Goal: Task Accomplishment & Management: Manage account settings

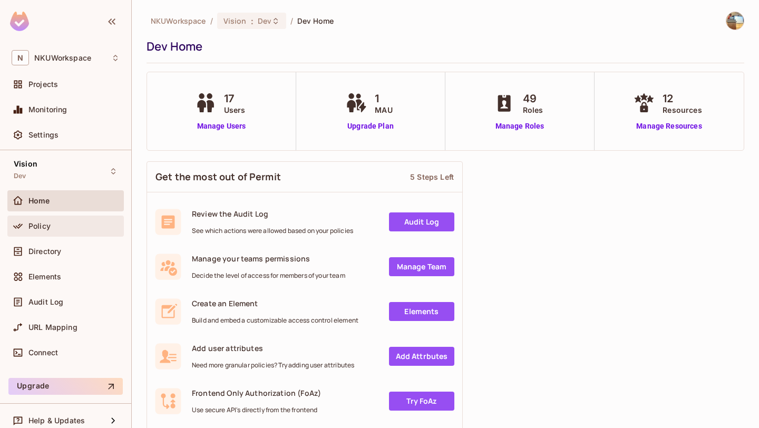
click at [70, 229] on div "Policy" at bounding box center [73, 226] width 91 height 8
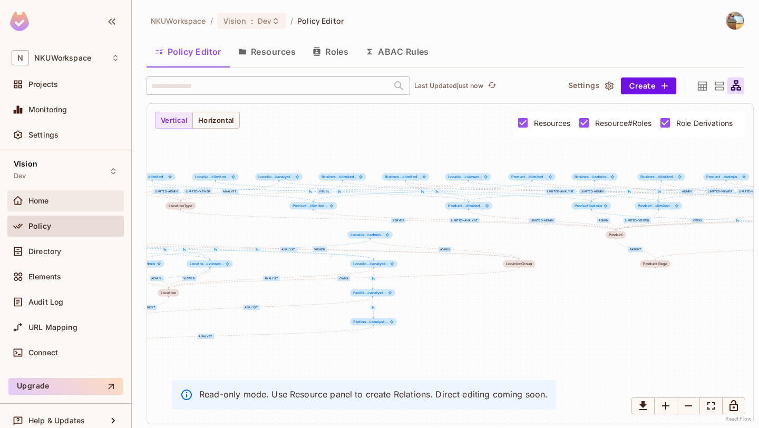
click at [60, 202] on div "Home" at bounding box center [73, 201] width 91 height 8
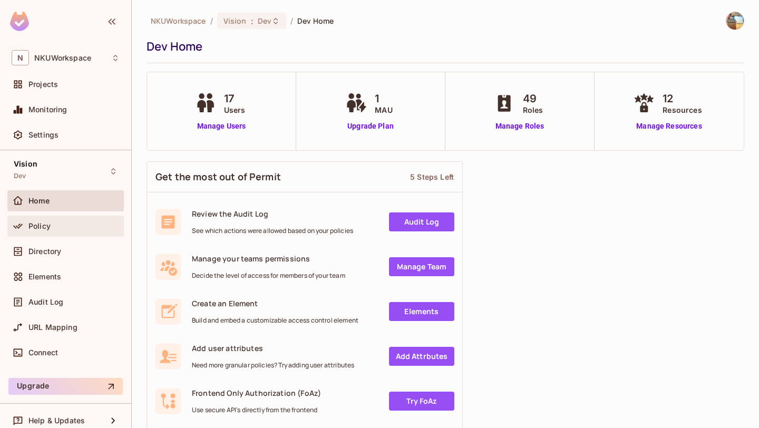
click at [87, 218] on div "Policy" at bounding box center [65, 226] width 116 height 21
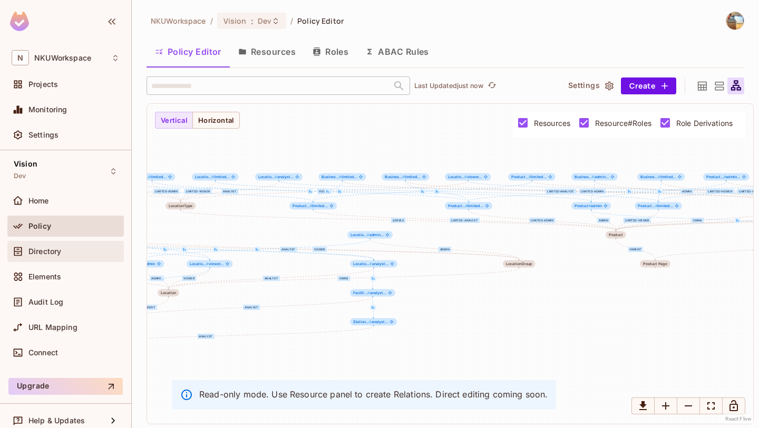
click at [79, 249] on div "Directory" at bounding box center [73, 251] width 91 height 8
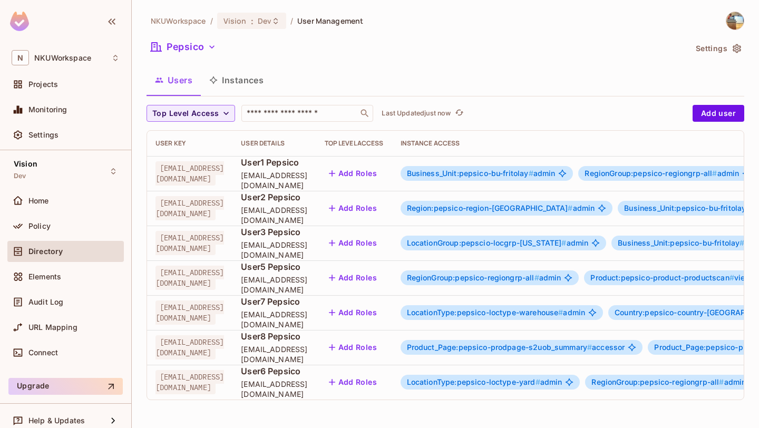
click at [236, 76] on button "Instances" at bounding box center [236, 80] width 71 height 26
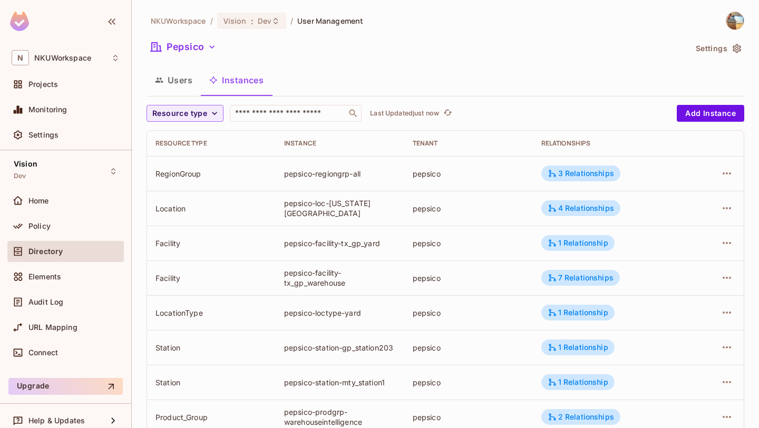
click at [293, 170] on div "pepsico-regiongrp-all" at bounding box center [340, 174] width 112 height 10
copy div "pepsico"
click at [97, 202] on div "Home" at bounding box center [73, 201] width 91 height 8
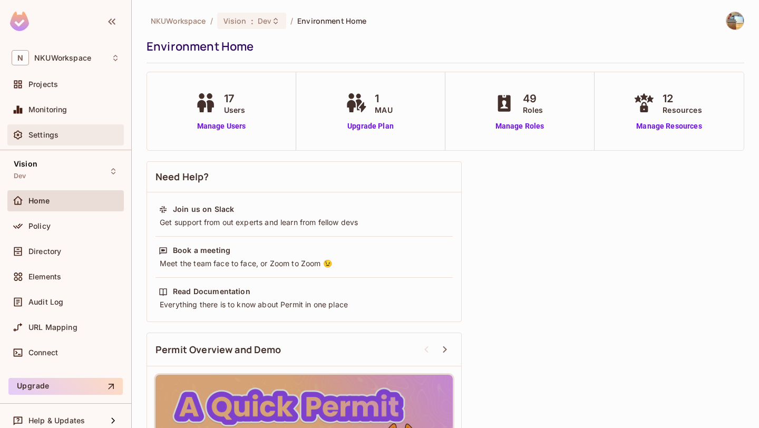
click at [86, 139] on div "Settings" at bounding box center [73, 135] width 91 height 8
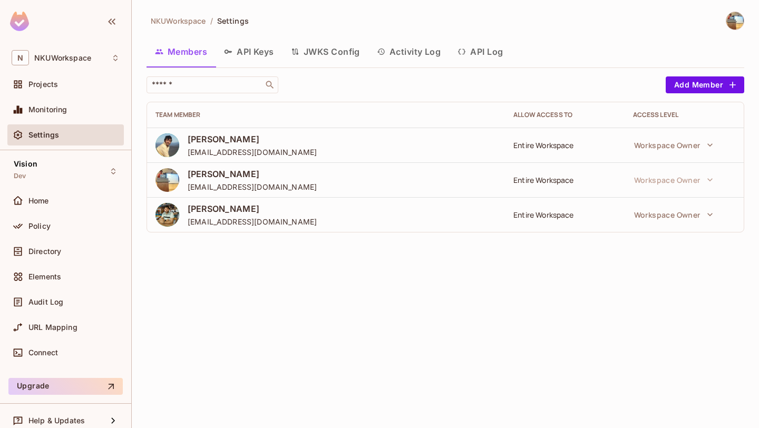
click at [259, 52] on button "API Keys" at bounding box center [249, 51] width 67 height 26
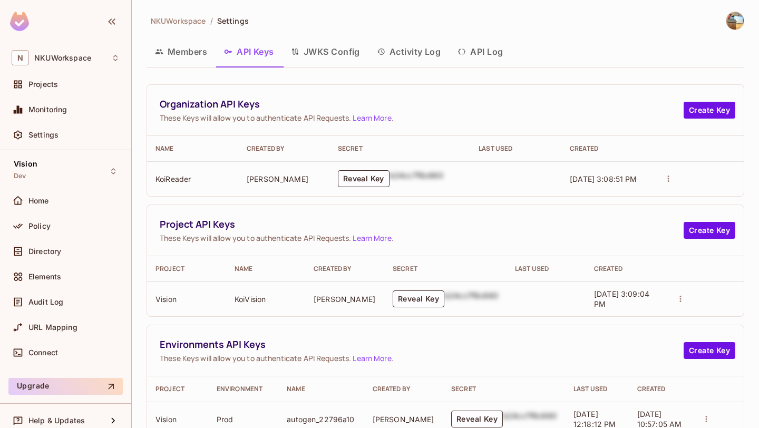
scroll to position [67, 0]
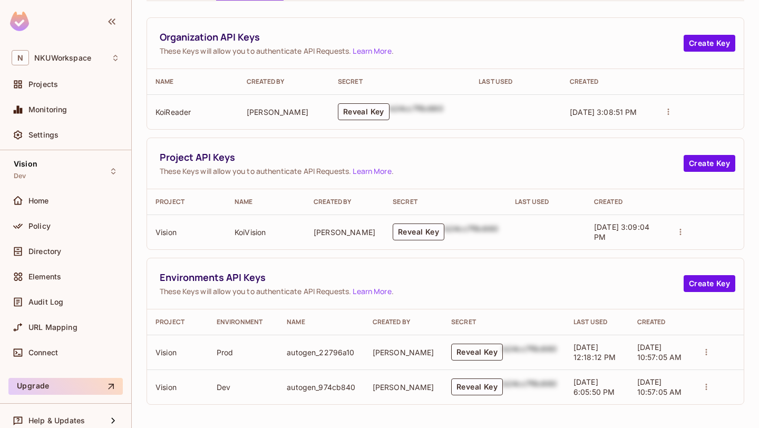
click at [461, 349] on button "Reveal Key" at bounding box center [477, 352] width 52 height 17
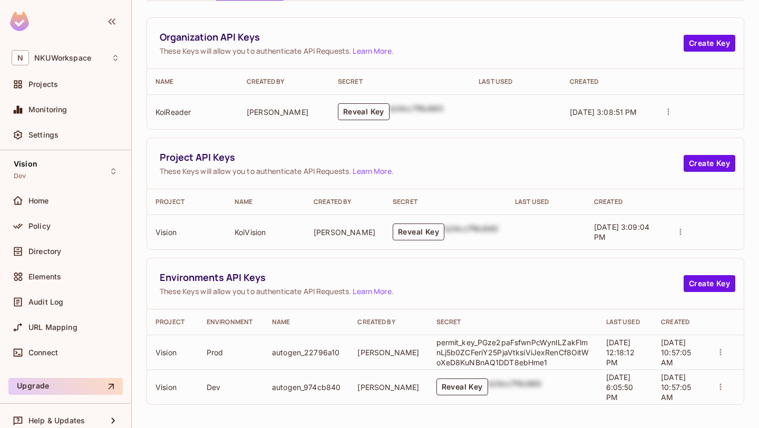
click at [523, 354] on p "permit_key_PGze2paFsfwnPcWynILZakFlmnLj5b0ZCFeriY25PjaVtksiViJexRenCf8OitWoXeD8…" at bounding box center [512, 352] width 153 height 30
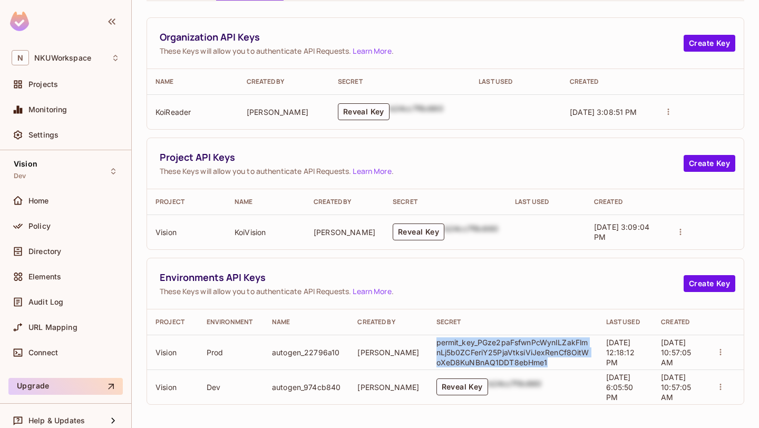
click at [523, 354] on p "permit_key_PGze2paFsfwnPcWynILZakFlmnLj5b0ZCFeriY25PjaVtksiViJexRenCf8OitWoXeD8…" at bounding box center [512, 352] width 153 height 30
copy p "permit_key_PGze2paFsfwnPcWynILZakFlmnLj5b0ZCFeriY25PjaVtksiViJexRenCf8OitWoXeD8…"
click at [61, 208] on div "Home" at bounding box center [65, 200] width 116 height 21
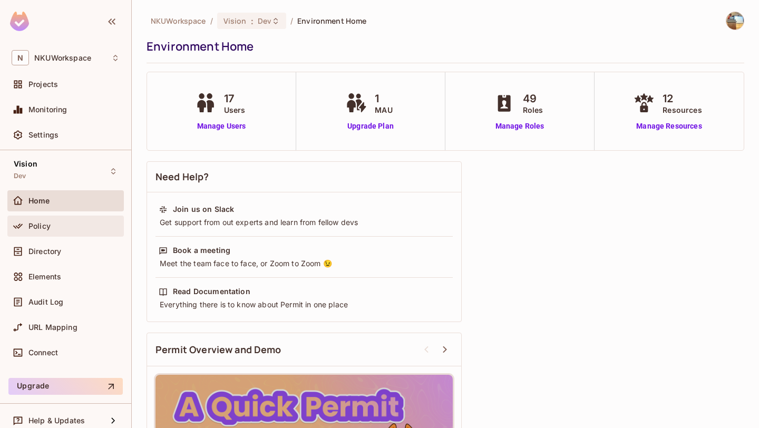
click at [63, 234] on div "Policy" at bounding box center [65, 226] width 116 height 21
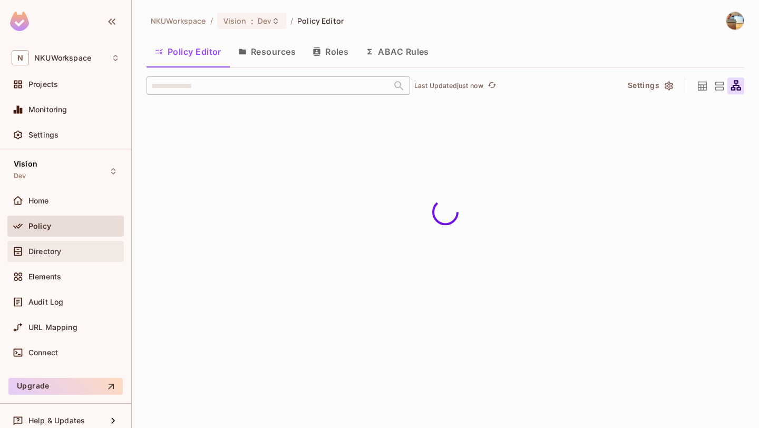
click at [46, 245] on div "Directory" at bounding box center [66, 251] width 108 height 13
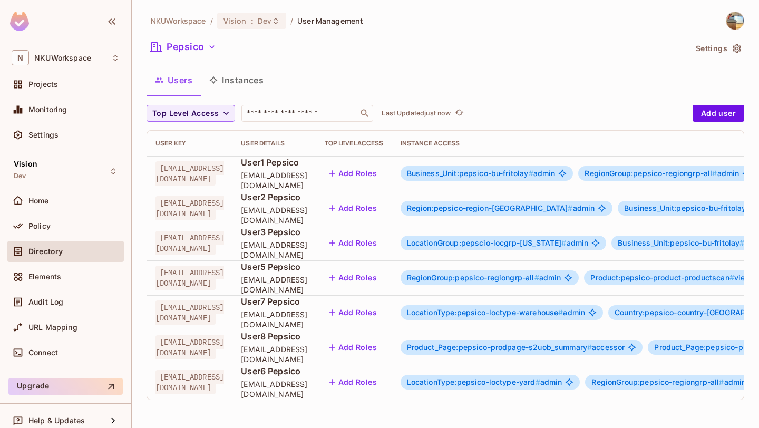
click at [240, 84] on button "Instances" at bounding box center [236, 80] width 71 height 26
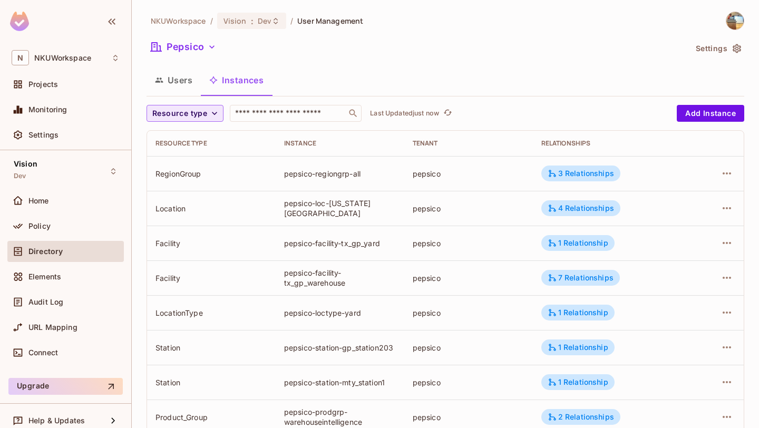
click at [201, 114] on span "Resource type" at bounding box center [179, 113] width 55 height 13
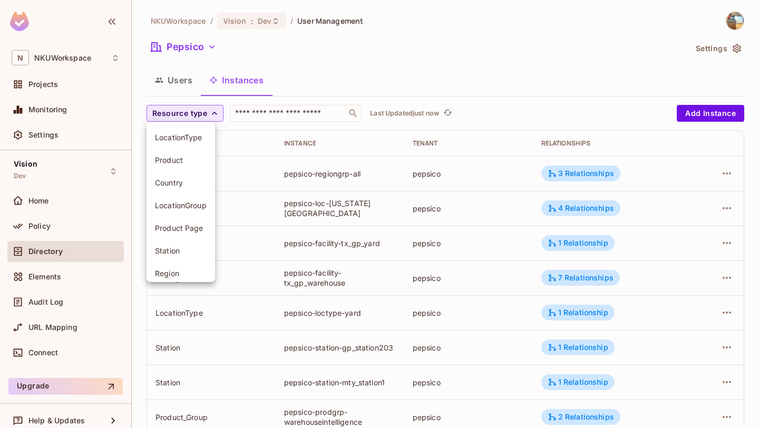
click at [201, 114] on div at bounding box center [379, 214] width 759 height 428
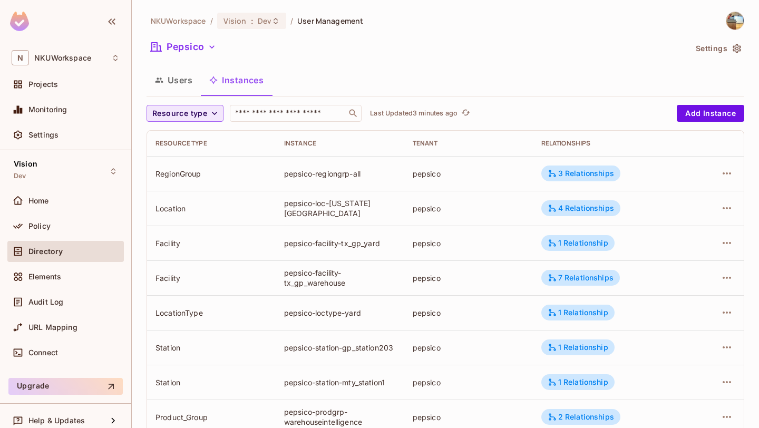
click at [197, 117] on span "Resource type" at bounding box center [179, 113] width 55 height 13
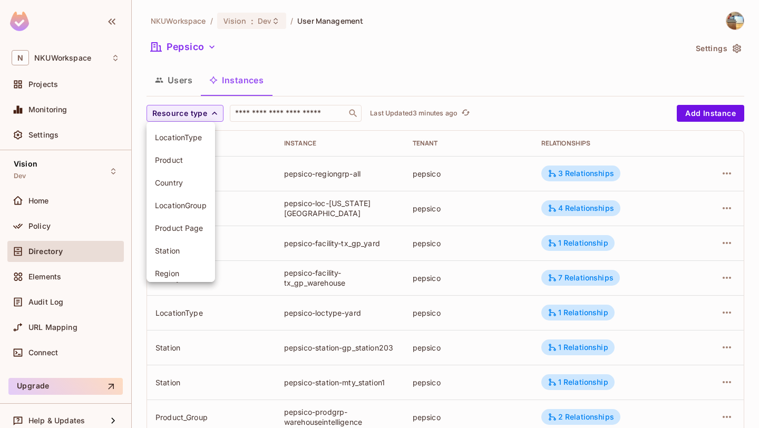
click at [181, 227] on span "Product Page" at bounding box center [181, 228] width 52 height 10
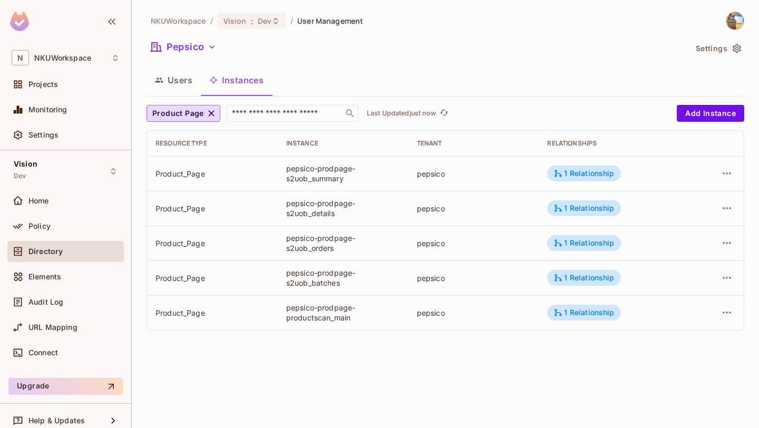
click at [313, 175] on div "pepsico-prodpage-s2uob_summary" at bounding box center [343, 173] width 114 height 20
click at [241, 180] on td "Product_Page" at bounding box center [212, 173] width 131 height 35
click at [305, 171] on div "pepsico-prodpage-s2uob_summary" at bounding box center [343, 173] width 114 height 20
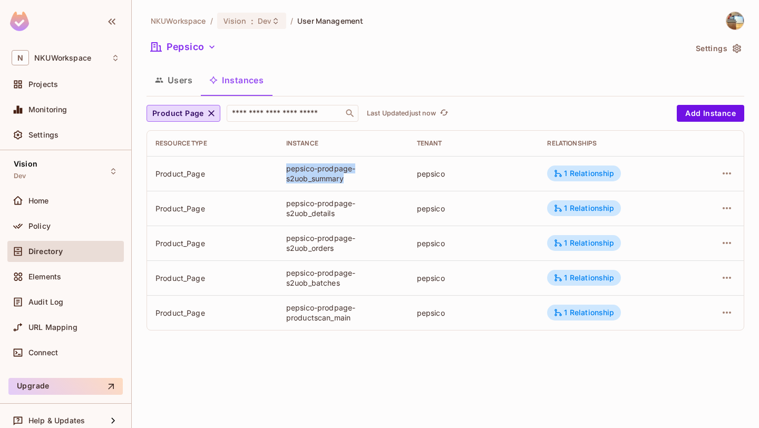
click at [317, 224] on td "pepsico-prodpage-s2uob_details" at bounding box center [343, 208] width 131 height 35
click at [192, 114] on span "Product Page" at bounding box center [178, 113] width 52 height 13
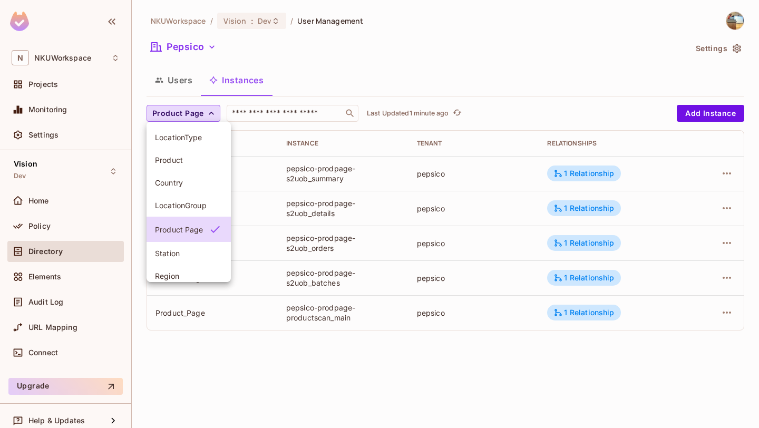
click at [189, 159] on span "Product" at bounding box center [188, 160] width 67 height 10
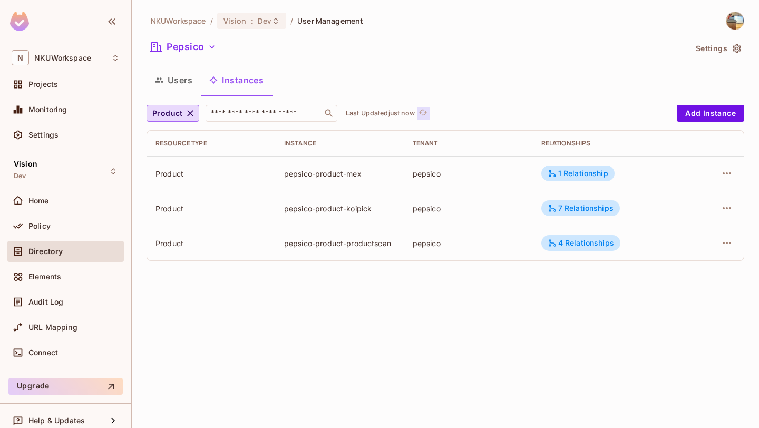
click at [423, 109] on icon "refresh" at bounding box center [422, 112] width 9 height 9
click at [193, 110] on icon "button" at bounding box center [190, 113] width 11 height 11
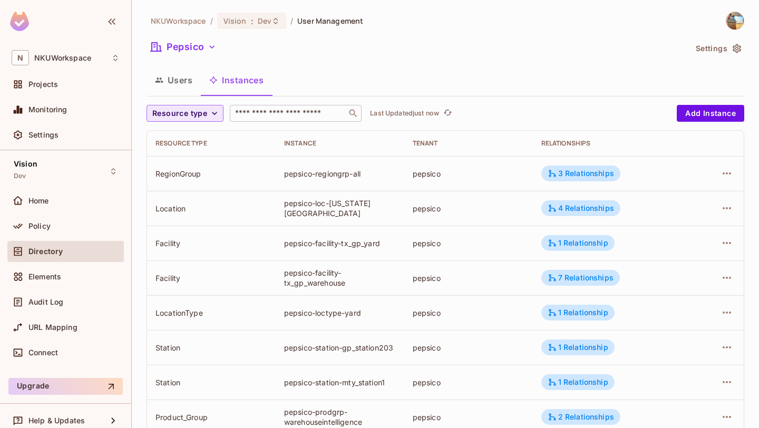
click at [258, 116] on input "text" at bounding box center [288, 113] width 111 height 11
type input "*"
type input "*******"
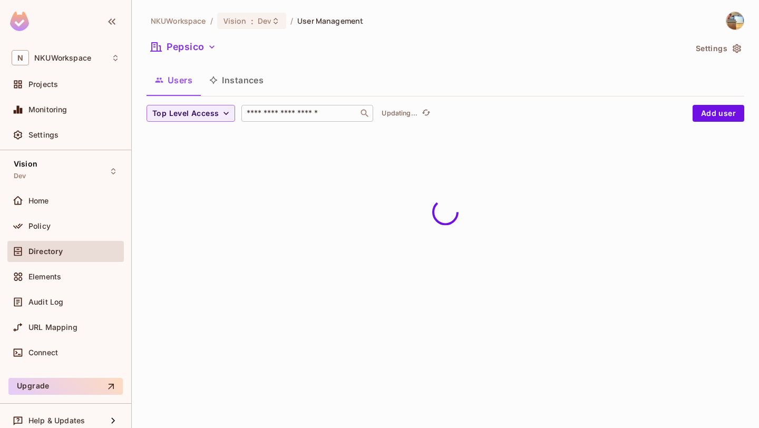
click at [297, 116] on input "text" at bounding box center [299, 113] width 111 height 11
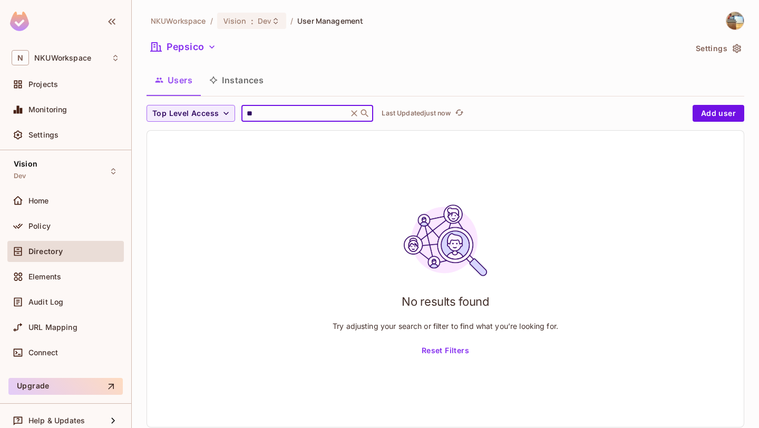
type input "*"
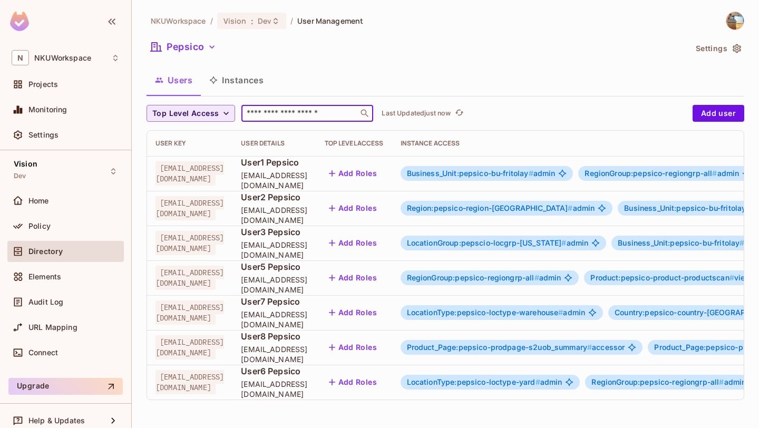
click at [230, 112] on icon "button" at bounding box center [226, 113] width 11 height 11
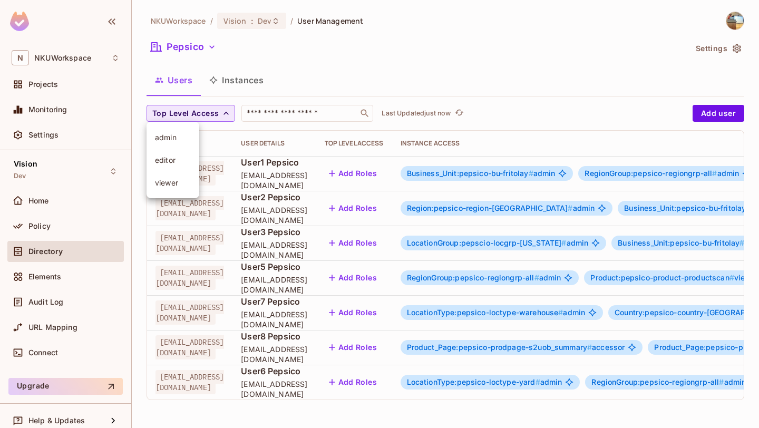
click at [250, 135] on div at bounding box center [379, 214] width 759 height 428
click at [248, 87] on button "Instances" at bounding box center [236, 80] width 71 height 26
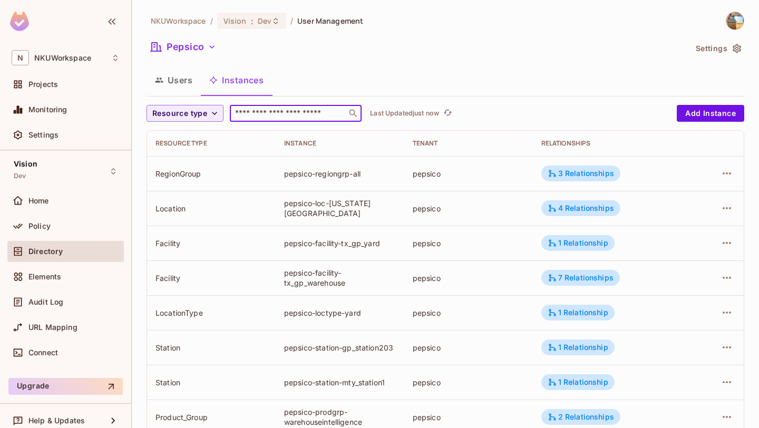
click at [275, 114] on input "text" at bounding box center [288, 113] width 111 height 11
type input "****"
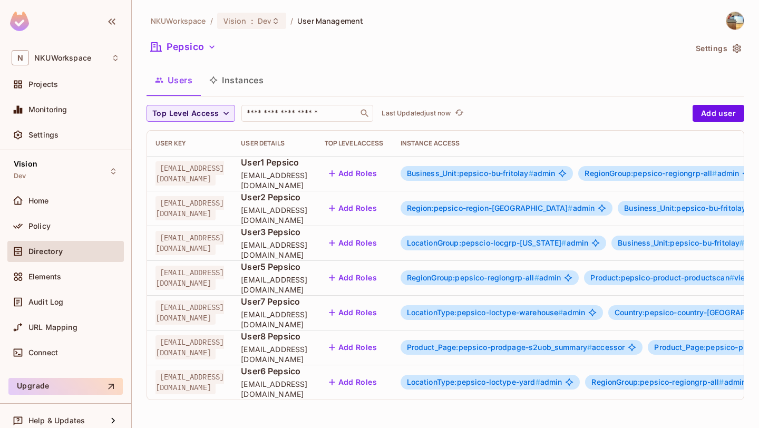
click at [241, 77] on button "Instances" at bounding box center [236, 80] width 71 height 26
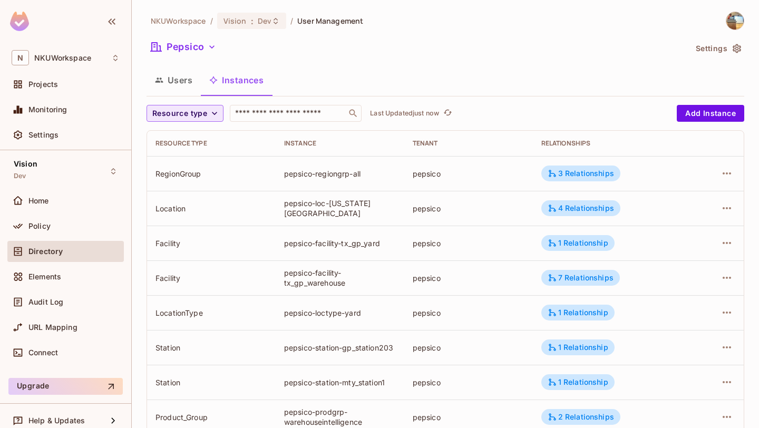
click at [188, 106] on button "Resource type" at bounding box center [184, 113] width 77 height 17
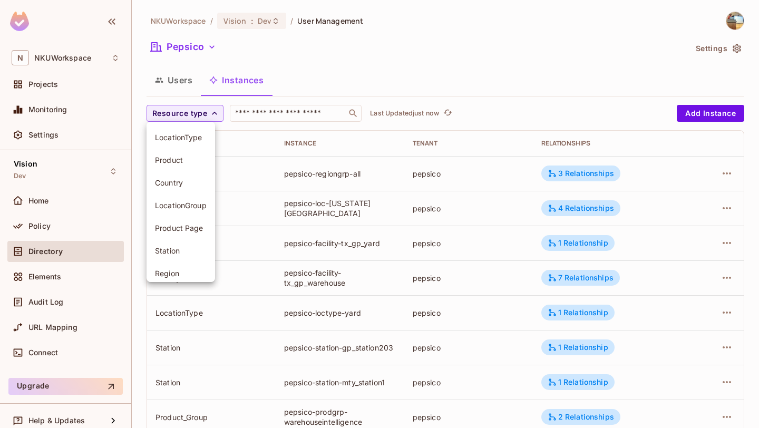
click at [183, 180] on span "Country" at bounding box center [181, 183] width 52 height 10
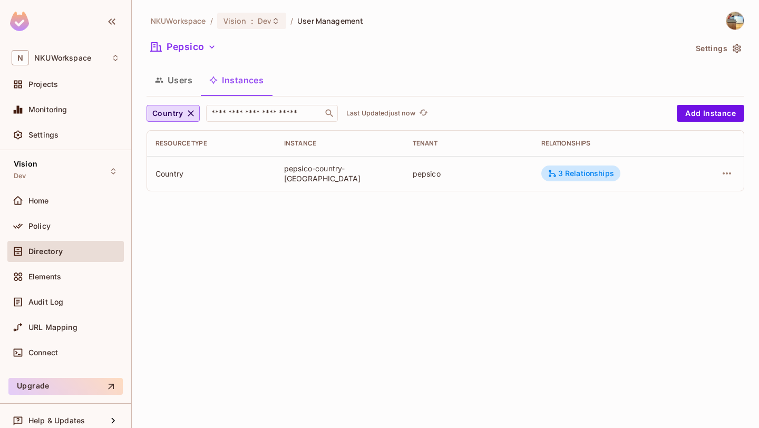
click at [331, 180] on td "pepsico-country-[GEOGRAPHIC_DATA]" at bounding box center [340, 173] width 129 height 35
click at [339, 170] on div "pepsico-country-[GEOGRAPHIC_DATA]" at bounding box center [340, 173] width 112 height 20
copy div "pepsico-country-[GEOGRAPHIC_DATA]"
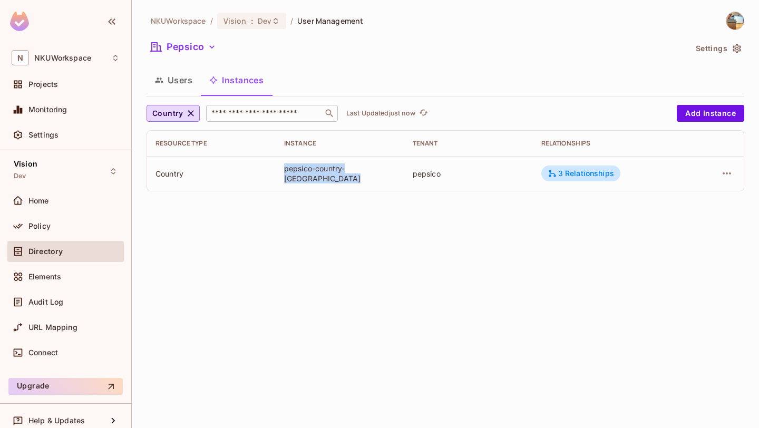
click at [275, 114] on input "text" at bounding box center [264, 113] width 111 height 11
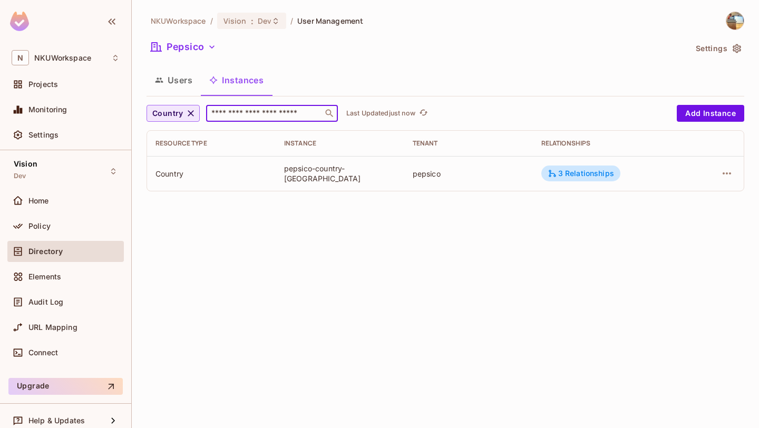
click at [190, 111] on icon "button" at bounding box center [190, 113] width 11 height 11
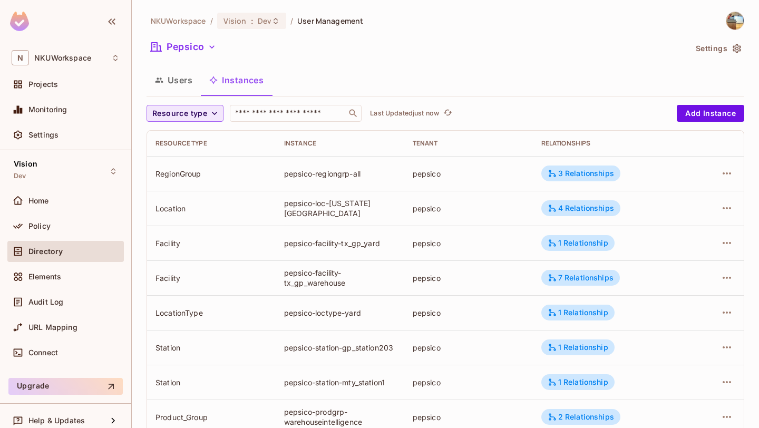
scroll to position [308, 0]
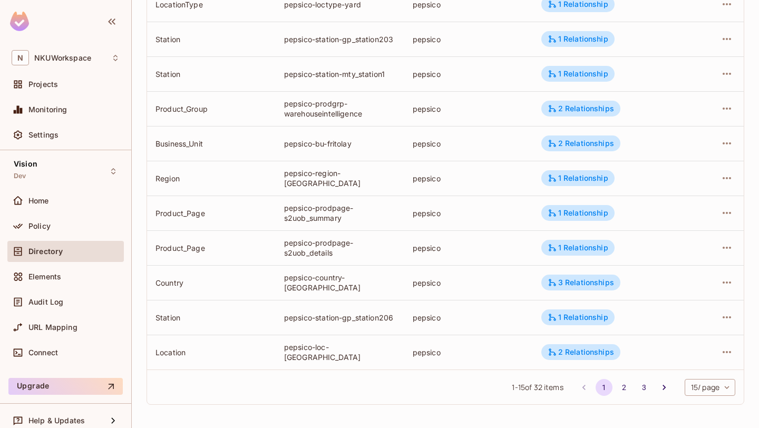
click at [704, 384] on body "N NKUWorkspace Projects Monitoring Settings Vision Dev Home Policy Directory El…" at bounding box center [379, 214] width 759 height 428
click at [710, 405] on li "100 / page" at bounding box center [708, 404] width 53 height 22
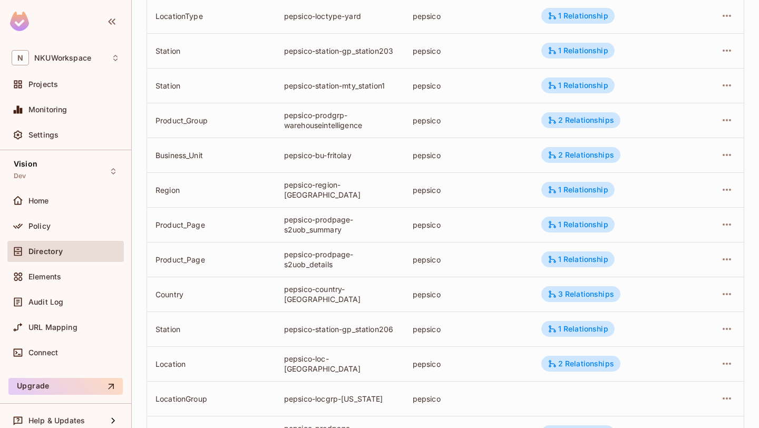
scroll to position [0, 0]
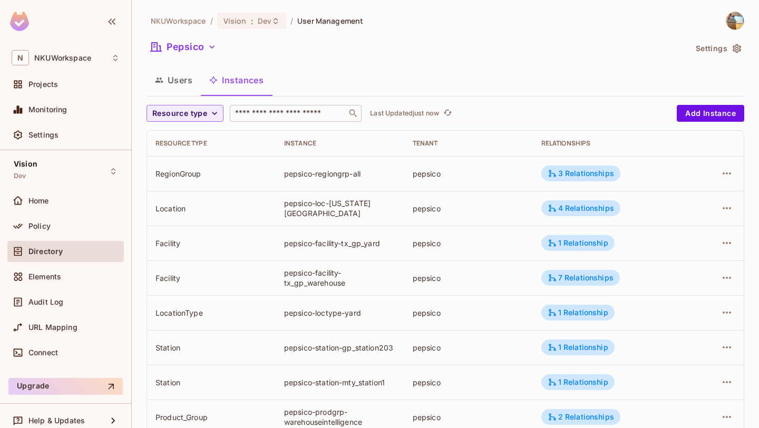
click at [331, 112] on input "text" at bounding box center [288, 113] width 111 height 11
paste input "**********"
type input "**********"
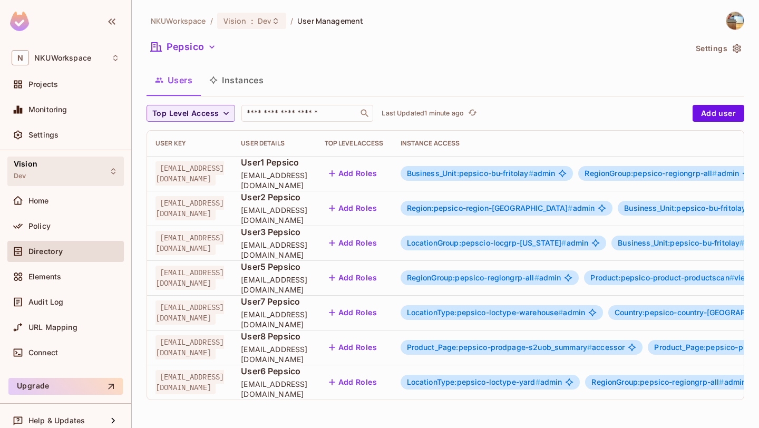
click at [69, 172] on div "Vision Dev" at bounding box center [65, 170] width 116 height 29
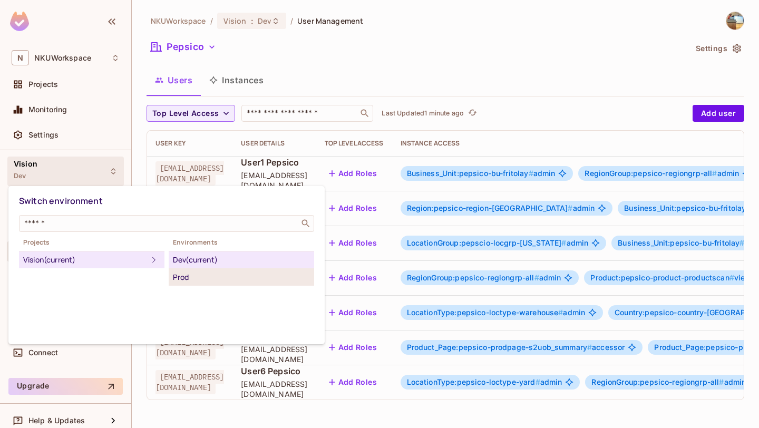
click at [191, 276] on div "Prod" at bounding box center [241, 277] width 137 height 13
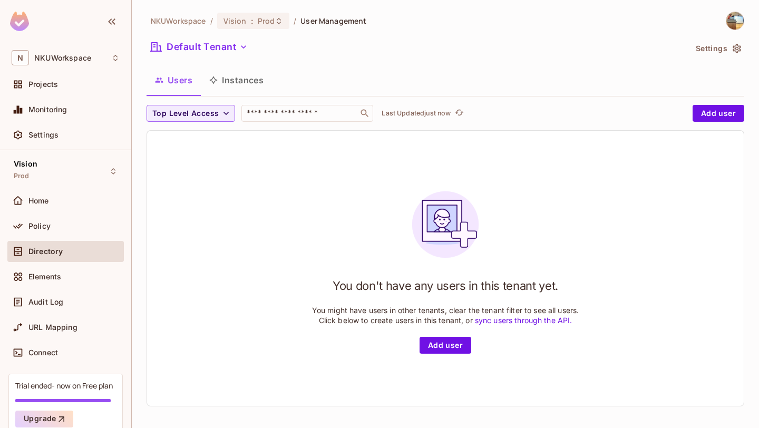
click at [227, 82] on button "Instances" at bounding box center [236, 80] width 71 height 26
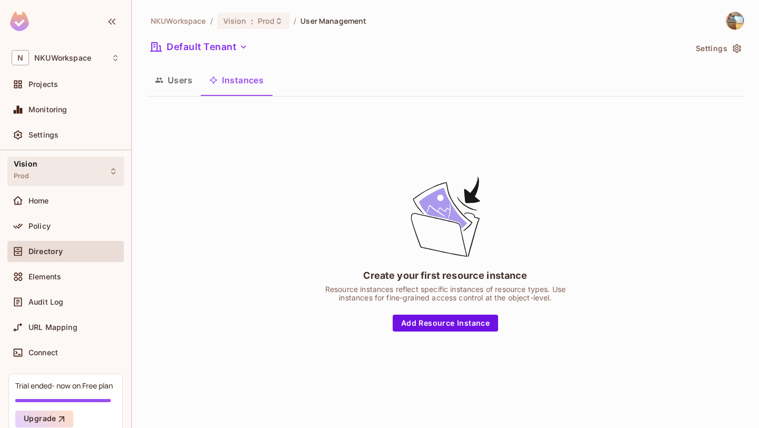
click at [81, 165] on div "Vision Prod" at bounding box center [65, 170] width 116 height 29
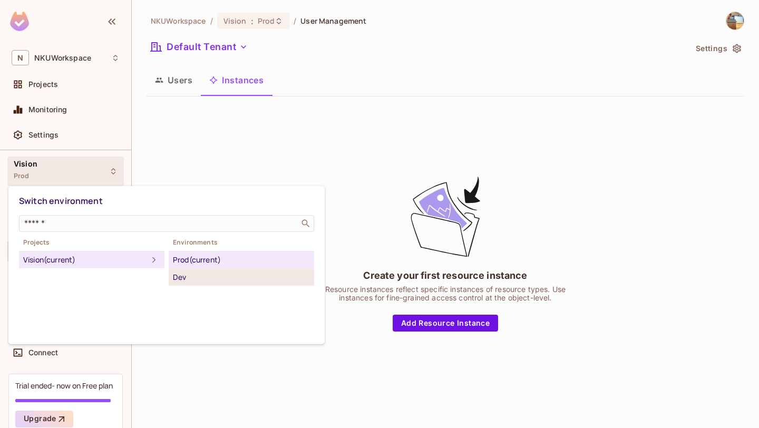
click at [189, 277] on div "Dev" at bounding box center [241, 277] width 137 height 13
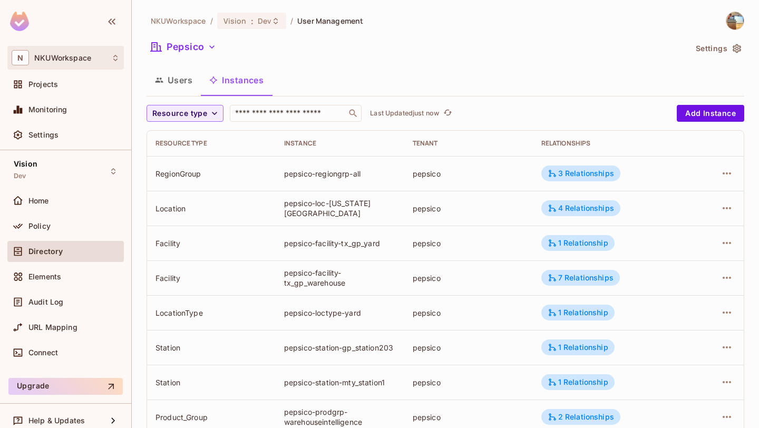
click at [89, 56] on span "NKUWorkspace" at bounding box center [62, 58] width 57 height 8
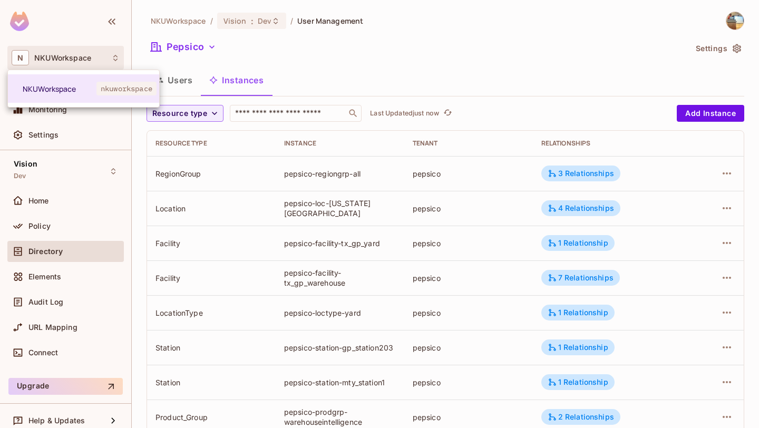
click at [89, 56] on div at bounding box center [379, 214] width 759 height 428
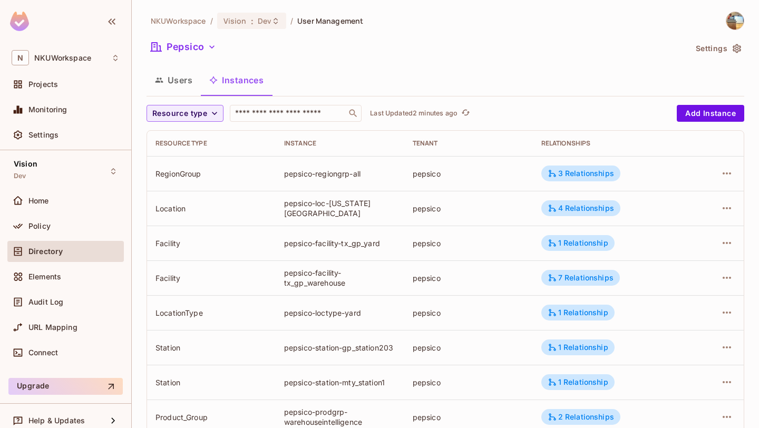
click at [171, 82] on button "Users" at bounding box center [173, 80] width 54 height 26
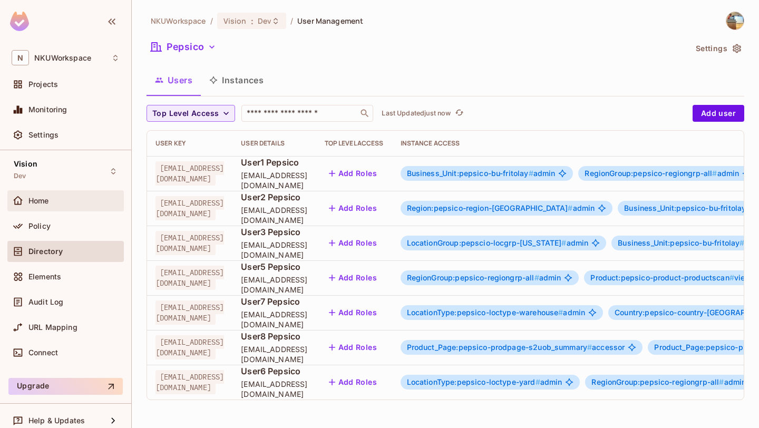
click at [61, 200] on div "Home" at bounding box center [73, 201] width 91 height 8
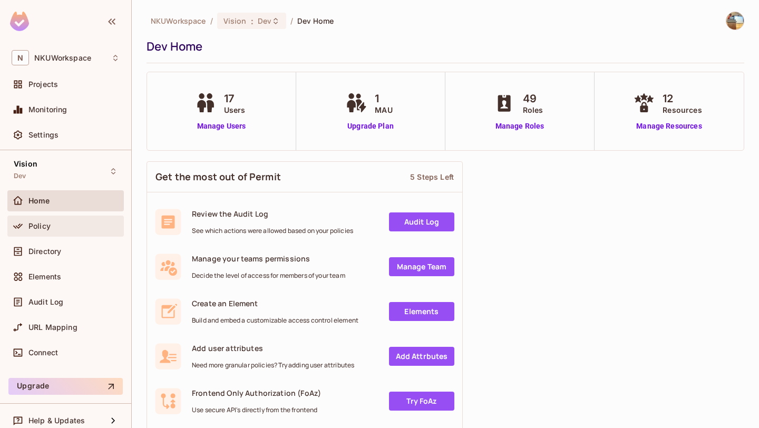
click at [66, 223] on div "Policy" at bounding box center [73, 226] width 91 height 8
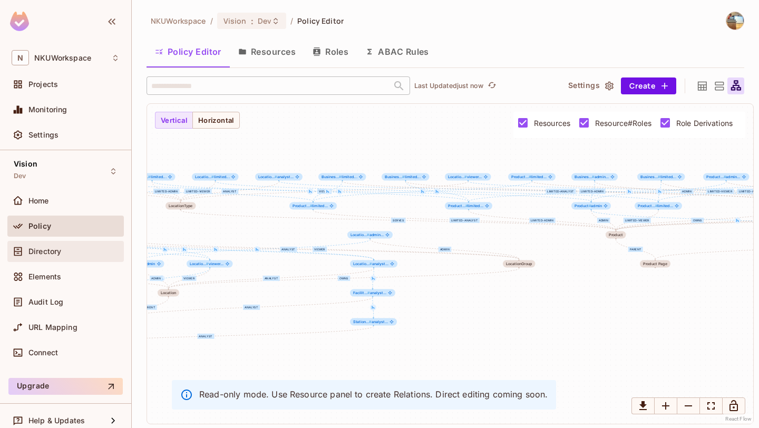
click at [61, 253] on span "Directory" at bounding box center [44, 251] width 33 height 8
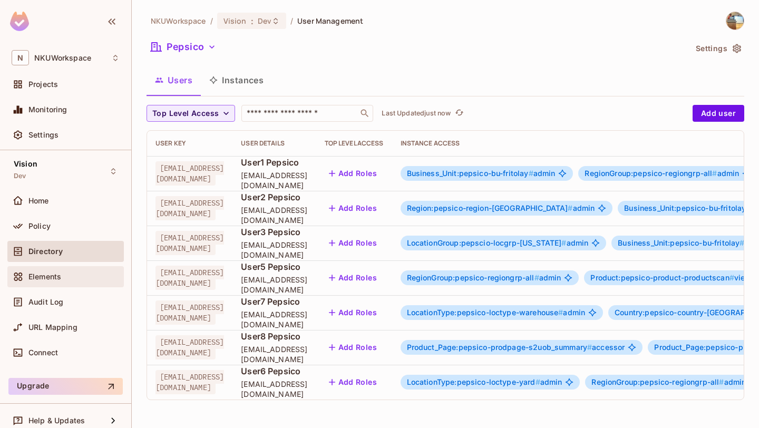
click at [60, 273] on span "Elements" at bounding box center [44, 276] width 33 height 8
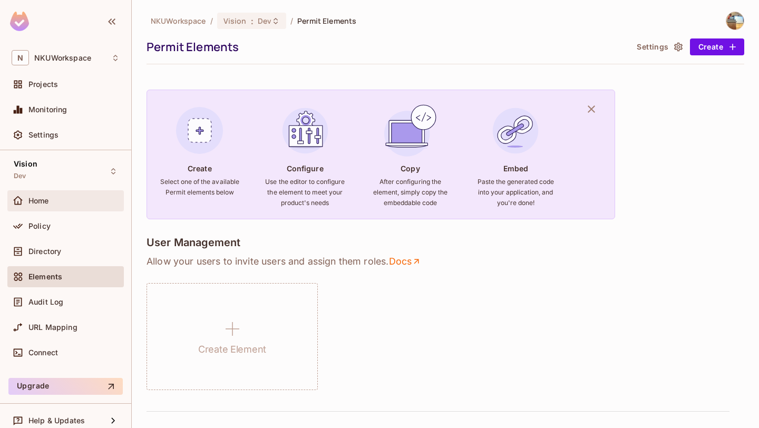
click at [67, 199] on div "Home" at bounding box center [73, 201] width 91 height 8
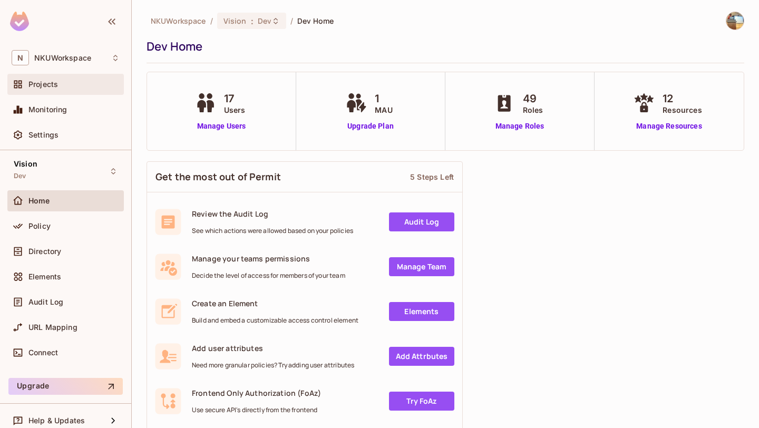
click at [74, 90] on div "Projects" at bounding box center [66, 84] width 108 height 13
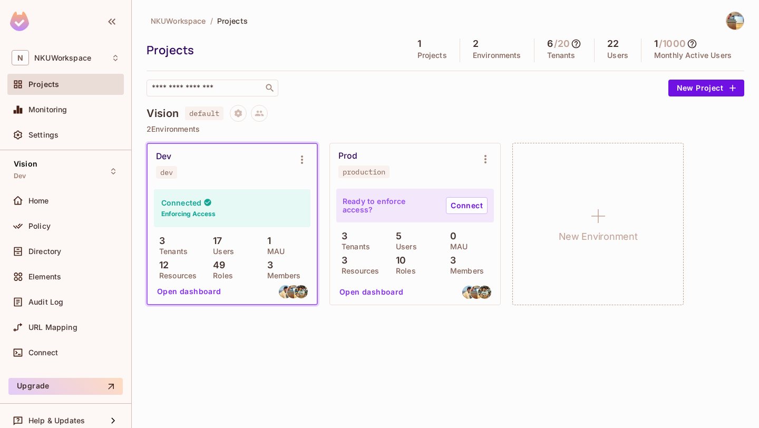
click at [314, 158] on div "[PERSON_NAME]" at bounding box center [232, 165] width 169 height 42
click at [304, 159] on icon "Environment settings" at bounding box center [302, 159] width 13 height 13
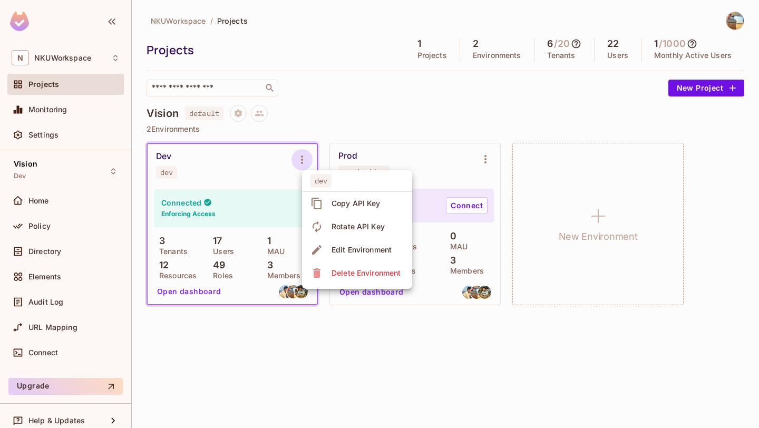
click at [347, 197] on span "Copy API Key" at bounding box center [355, 203] width 55 height 17
